Goal: Transaction & Acquisition: Subscribe to service/newsletter

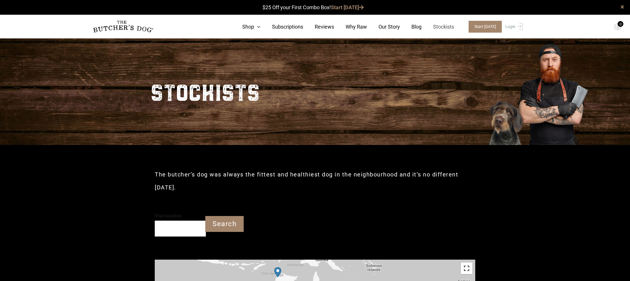
click at [453, 25] on link "Stockists" at bounding box center [437, 27] width 33 height 8
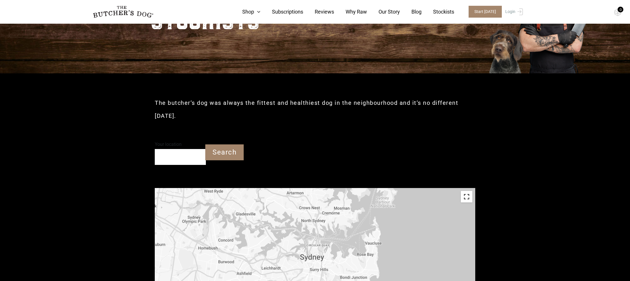
scroll to position [69, 0]
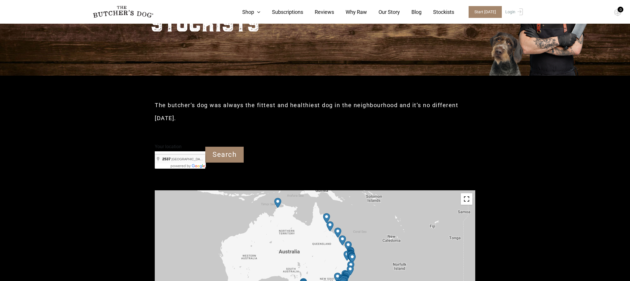
type input "Broulee NSW 2537"
click at [225, 147] on input "Search" at bounding box center [224, 155] width 38 height 16
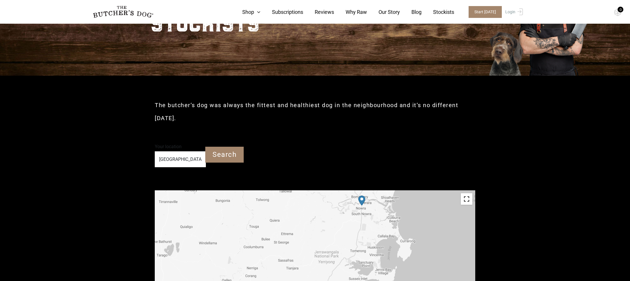
drag, startPoint x: 410, startPoint y: 228, endPoint x: 407, endPoint y: 220, distance: 8.1
click at [407, 221] on div at bounding box center [315, 255] width 320 height 130
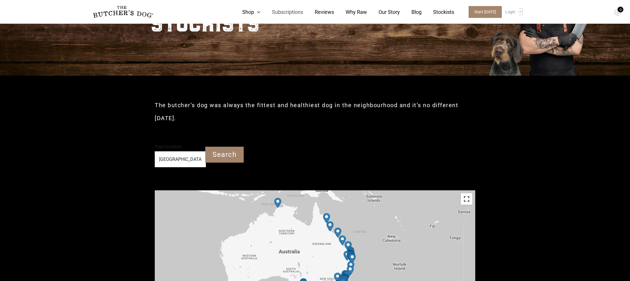
click at [295, 14] on link "Subscriptions" at bounding box center [281, 12] width 43 height 8
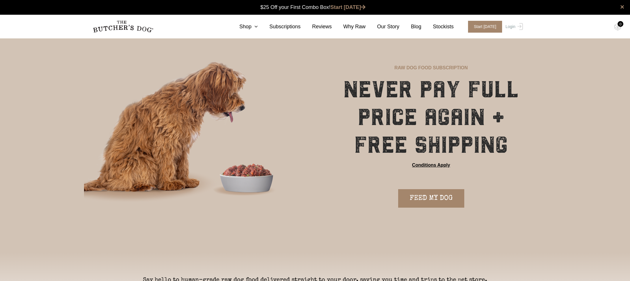
scroll to position [1, 0]
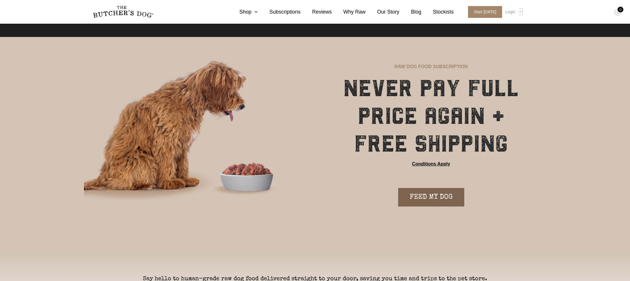
click at [427, 192] on link "FEED MY DOG" at bounding box center [431, 197] width 66 height 18
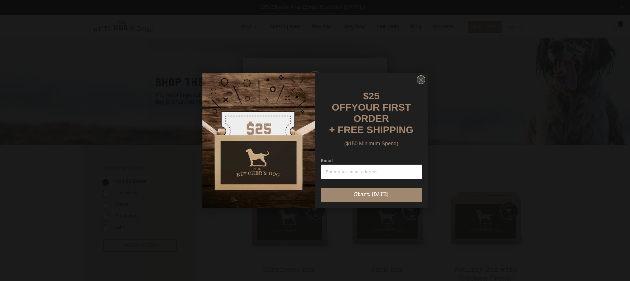
click at [423, 84] on circle "Close dialog" at bounding box center [421, 80] width 8 height 8
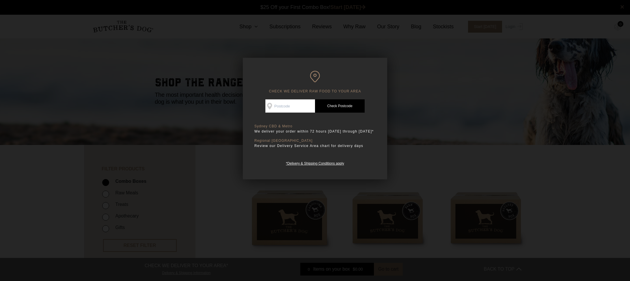
click at [291, 107] on input "Check Availability At" at bounding box center [290, 105] width 50 height 13
type input "2537"
click at [346, 106] on link "Check Postcode" at bounding box center [340, 105] width 50 height 13
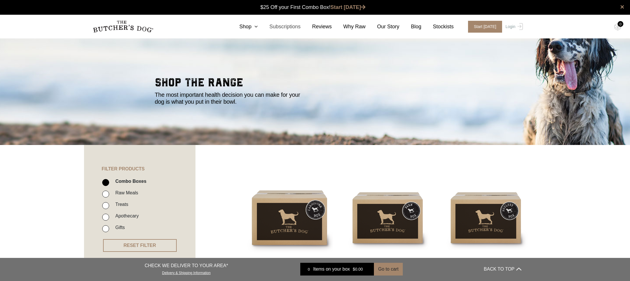
click at [293, 26] on link "Subscriptions" at bounding box center [279, 27] width 43 height 8
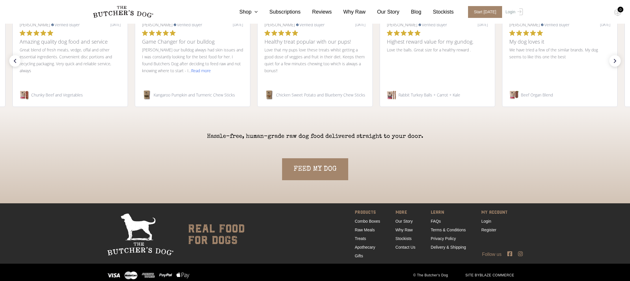
scroll to position [1318, 0]
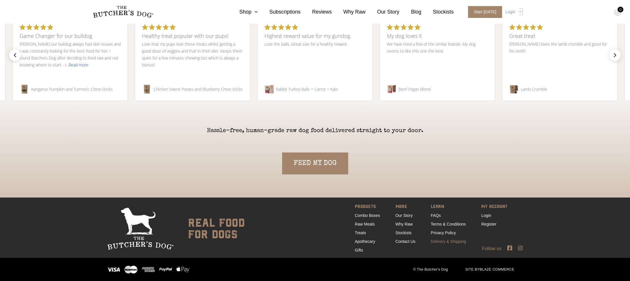
click at [444, 241] on link "Delivery & Shipping" at bounding box center [448, 241] width 35 height 5
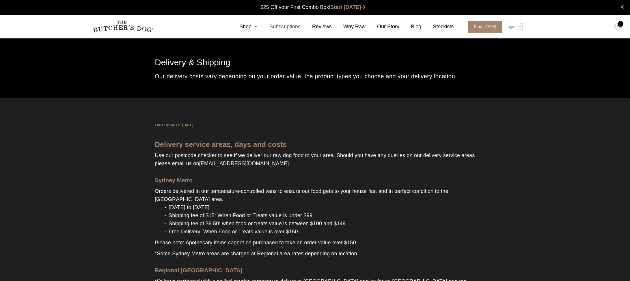
click at [279, 27] on link "Subscriptions" at bounding box center [279, 27] width 43 height 8
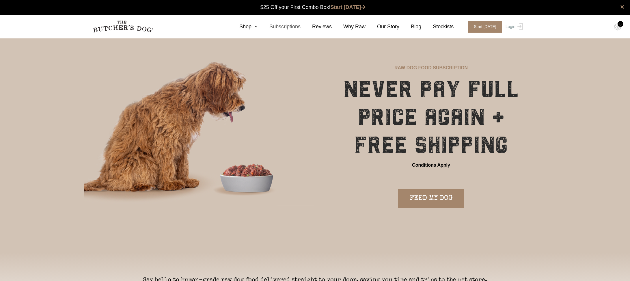
click at [294, 26] on link "Subscriptions" at bounding box center [279, 27] width 43 height 8
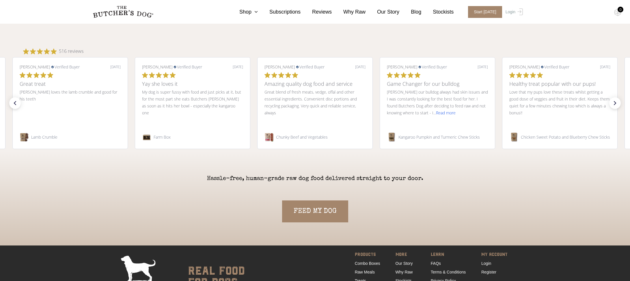
scroll to position [1318, 0]
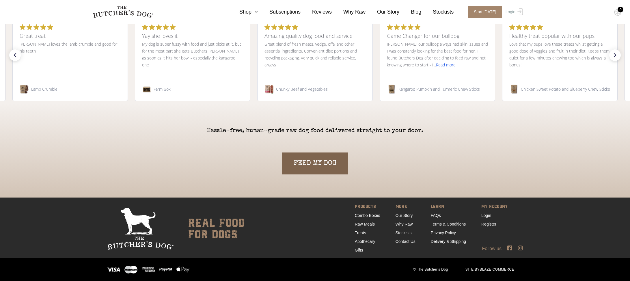
click at [320, 163] on link "FEED MY DOG" at bounding box center [315, 163] width 66 height 22
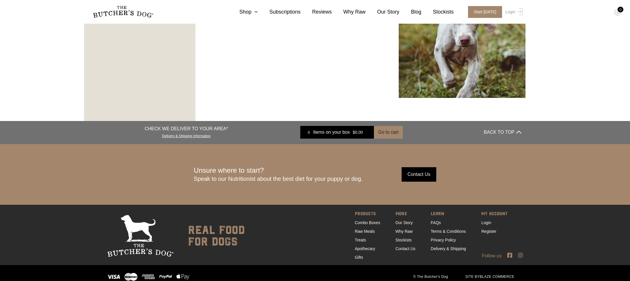
scroll to position [843, 0]
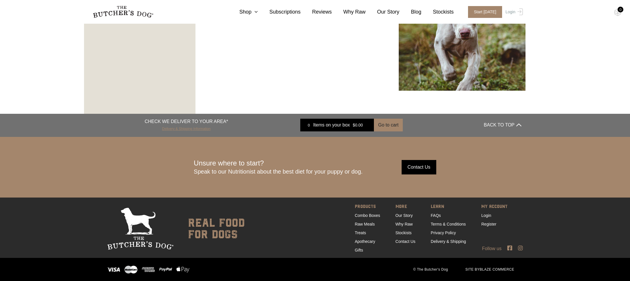
click at [192, 129] on link "Delivery & Shipping Information" at bounding box center [186, 127] width 48 height 5
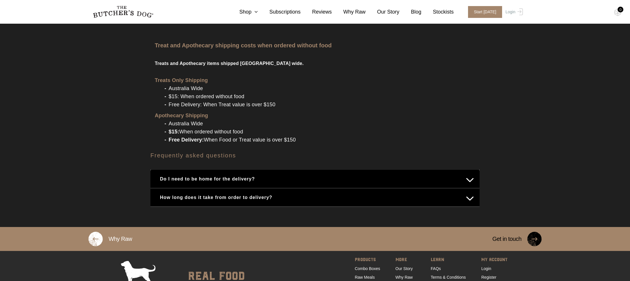
scroll to position [678, 0]
